Goal: Information Seeking & Learning: Learn about a topic

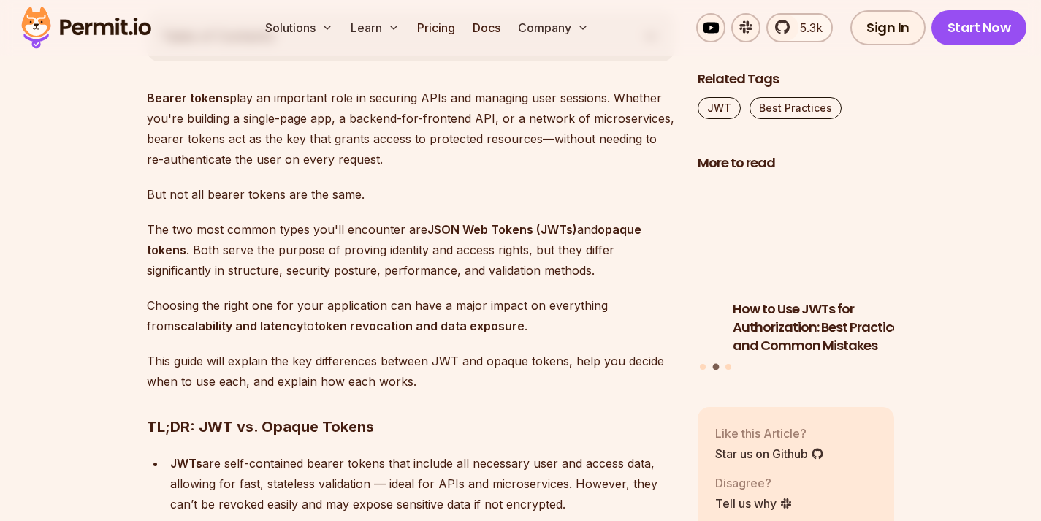
scroll to position [873, 0]
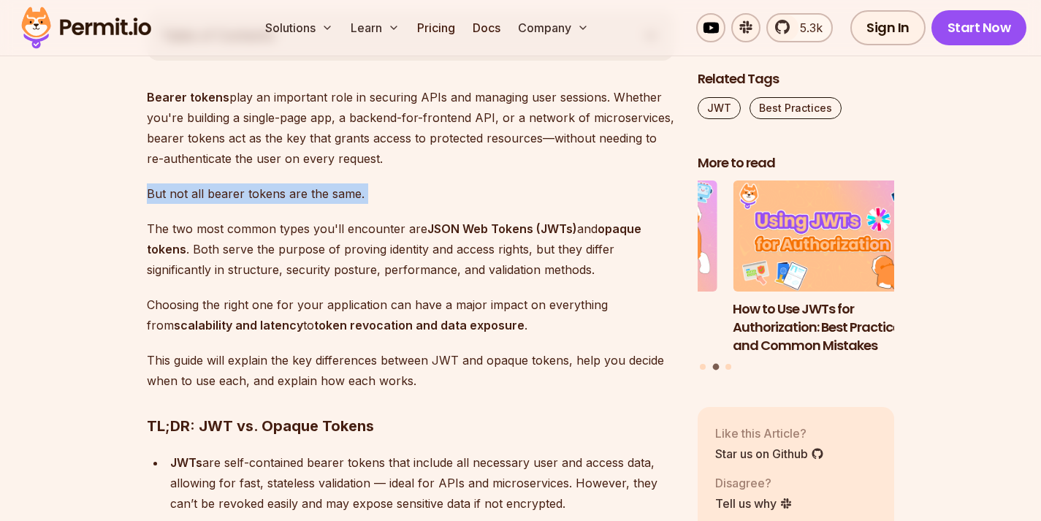
drag, startPoint x: 147, startPoint y: 192, endPoint x: 254, endPoint y: 209, distance: 108.0
click at [292, 226] on p "The two most common types you'll encounter are JSON Web Tokens (JWTs) and opaqu…" at bounding box center [411, 248] width 528 height 61
drag, startPoint x: 203, startPoint y: 231, endPoint x: 241, endPoint y: 235, distance: 38.2
click at [241, 235] on p "The two most common types you'll encounter are JSON Web Tokens (JWTs) and opaqu…" at bounding box center [411, 248] width 528 height 61
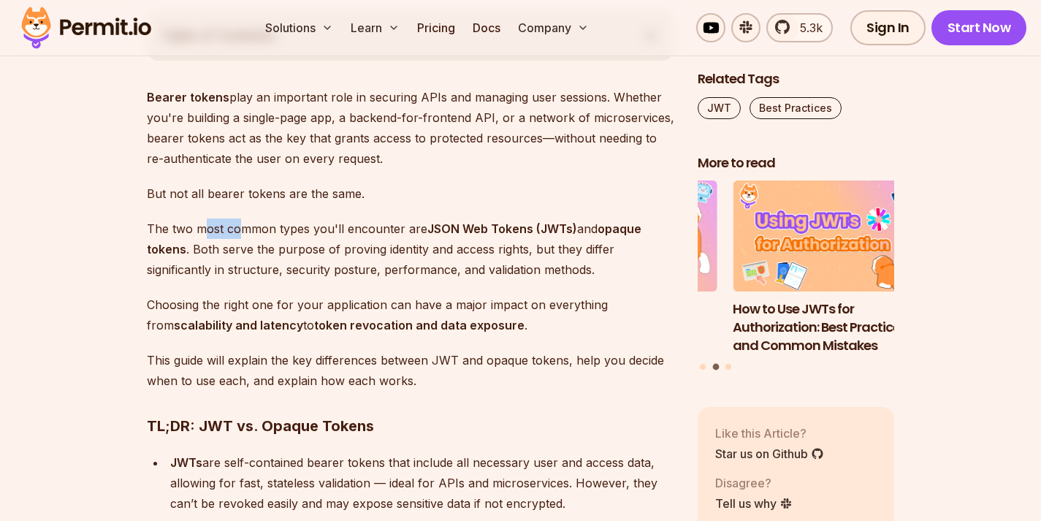
click at [279, 254] on p "The two most common types you'll encounter are JSON Web Tokens (JWTs) and opaqu…" at bounding box center [411, 248] width 528 height 61
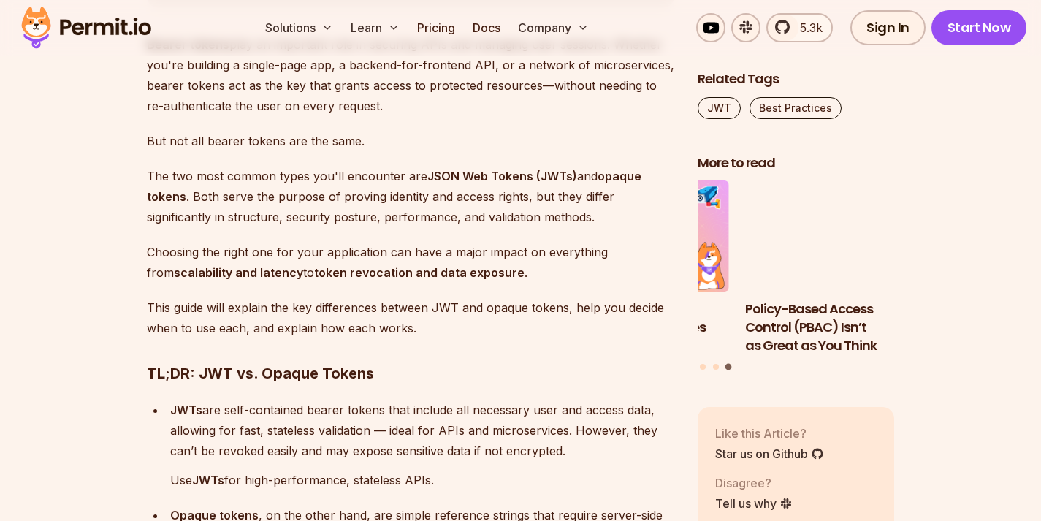
scroll to position [934, 0]
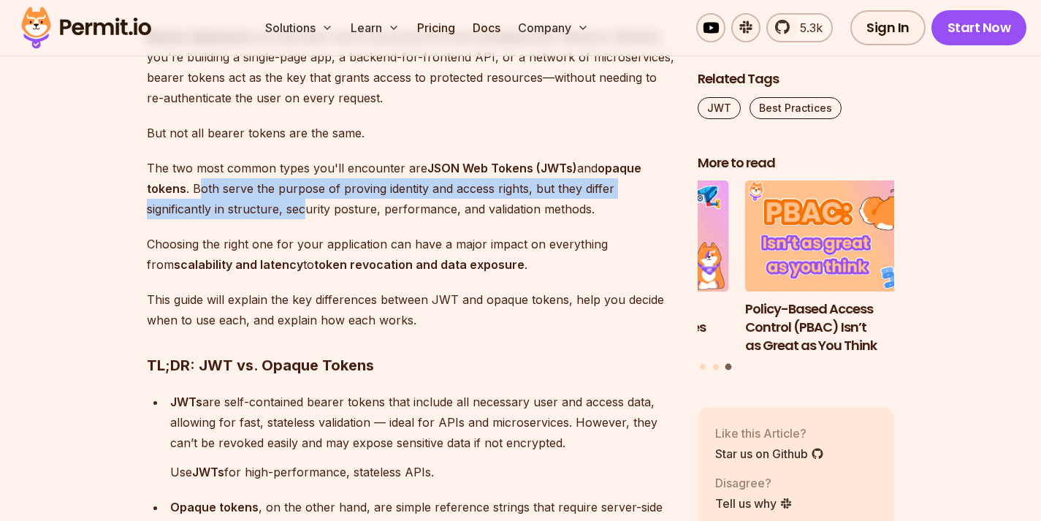
drag, startPoint x: 199, startPoint y: 188, endPoint x: 305, endPoint y: 212, distance: 108.7
click at [305, 212] on p "The two most common types you'll encounter are JSON Web Tokens (JWTs) and opaqu…" at bounding box center [411, 188] width 528 height 61
click at [323, 216] on p "The two most common types you'll encounter are JSON Web Tokens (JWTs) and opaqu…" at bounding box center [411, 188] width 528 height 61
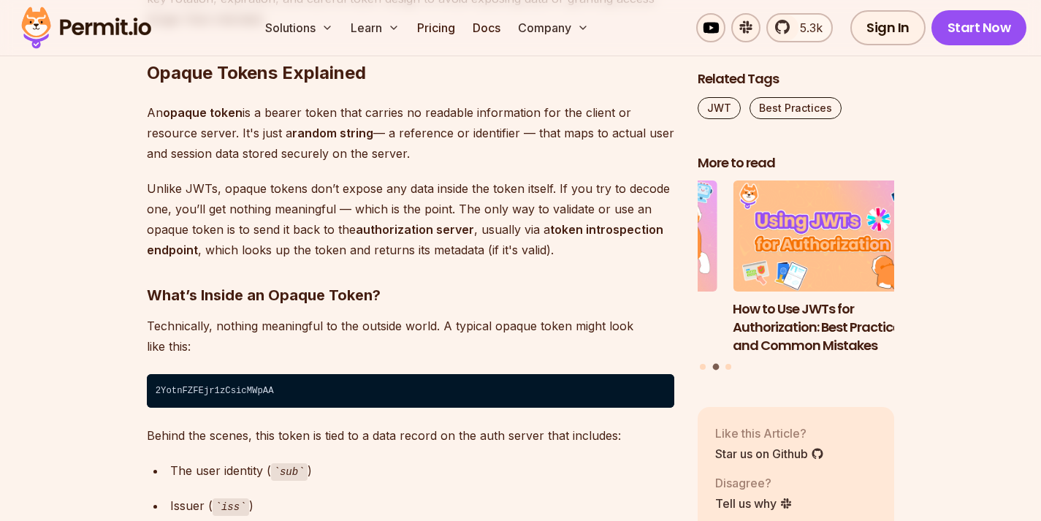
scroll to position [6915, 0]
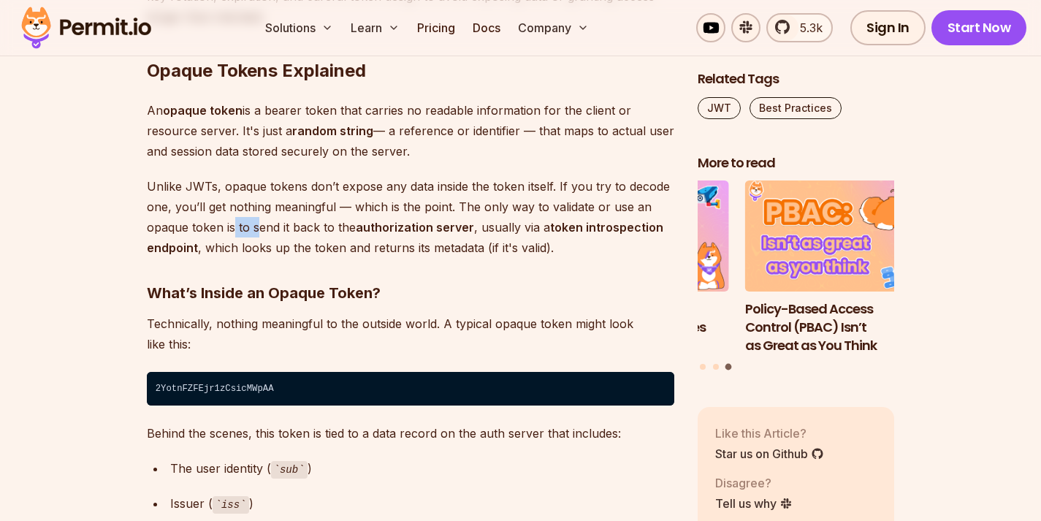
drag, startPoint x: 235, startPoint y: 226, endPoint x: 266, endPoint y: 227, distance: 31.4
click at [266, 227] on p "Unlike JWTs, opaque tokens don’t expose any data inside the token itself. If yo…" at bounding box center [411, 217] width 528 height 82
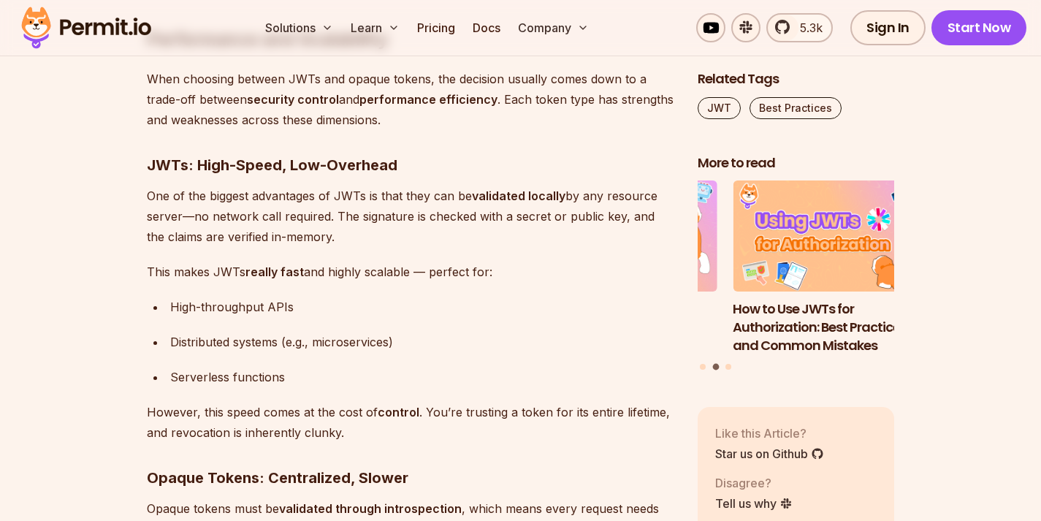
scroll to position [8247, 0]
